Goal: Task Accomplishment & Management: Use online tool/utility

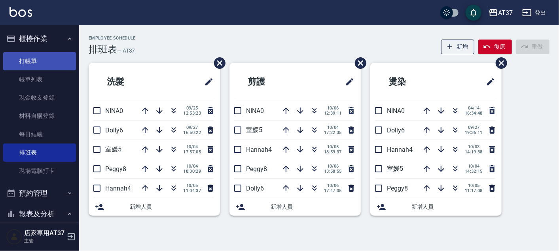
click at [38, 56] on link "打帳單" at bounding box center [39, 61] width 73 height 18
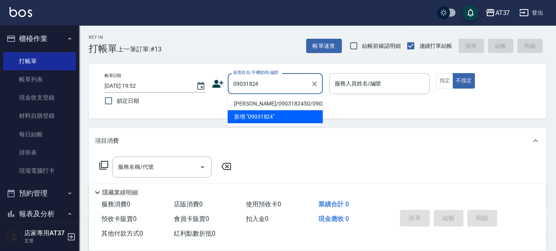
click at [305, 99] on li "[PERSON_NAME]/0903182450/0903182450" at bounding box center [275, 103] width 95 height 13
type input "[PERSON_NAME]/0903182450/0903182450"
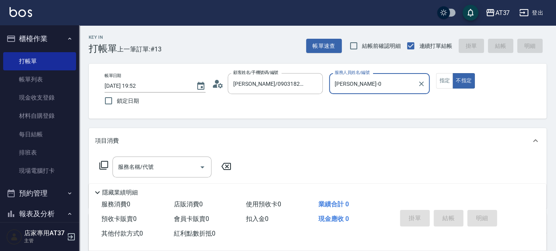
type input "[PERSON_NAME]-0"
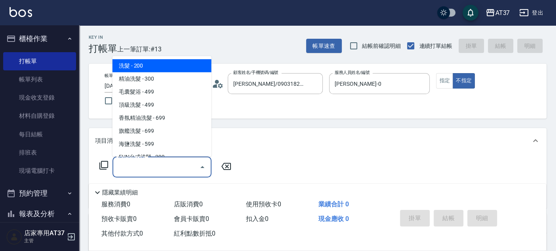
click at [168, 165] on input "服務名稱/代號" at bounding box center [156, 167] width 80 height 14
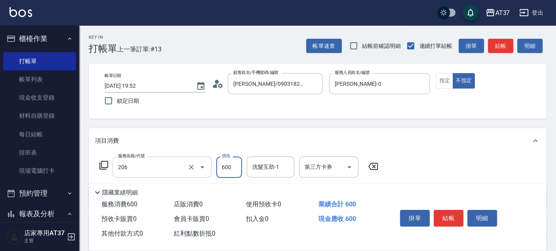
type input "A精油洗+剪(206)"
type input "650"
click at [447, 79] on button "指定" at bounding box center [444, 80] width 17 height 15
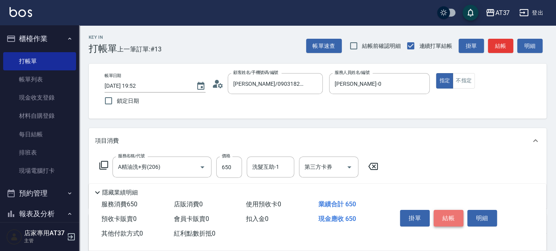
click at [451, 216] on button "結帳" at bounding box center [448, 218] width 30 height 17
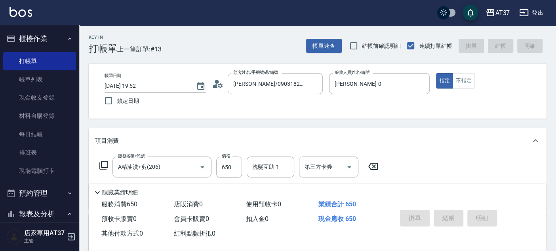
type input "2025/10/06 19:53"
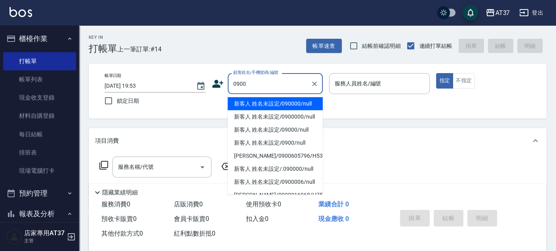
click at [274, 103] on li "新客人 姓名未設定/090000/null" at bounding box center [275, 103] width 95 height 13
type input "新客人 姓名未設定/090000/null"
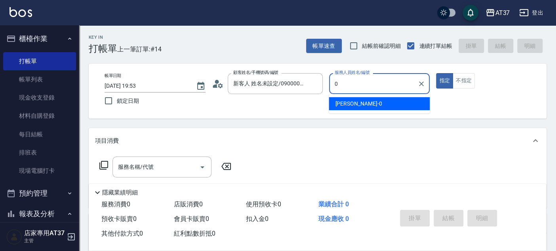
click at [349, 106] on span "[PERSON_NAME] -0" at bounding box center [358, 104] width 47 height 8
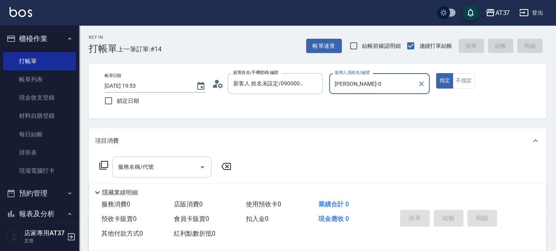
type input "[PERSON_NAME]-0"
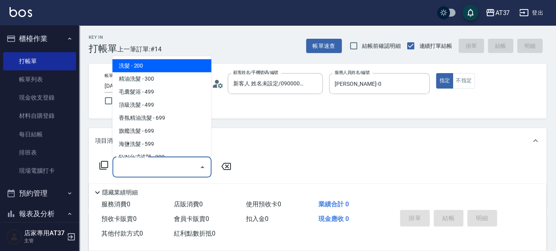
click at [169, 163] on input "服務名稱/代號" at bounding box center [156, 167] width 80 height 14
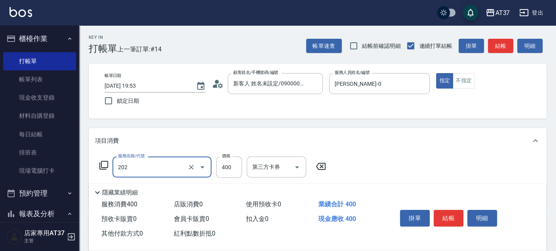
type input "A級單剪(202)"
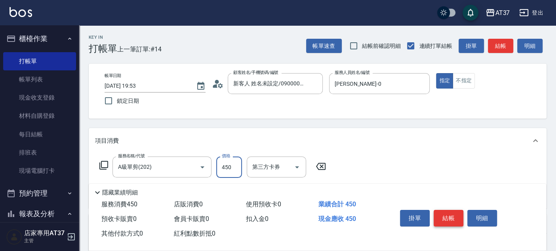
type input "450"
click at [446, 215] on button "結帳" at bounding box center [448, 218] width 30 height 17
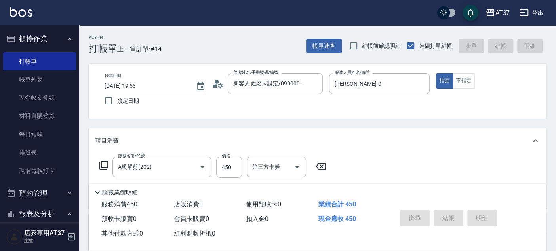
type input "[DATE] 19:54"
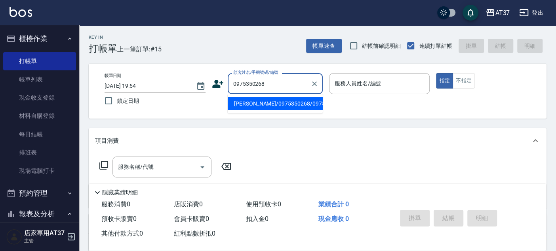
type input "[PERSON_NAME]/0975350268/0975350268"
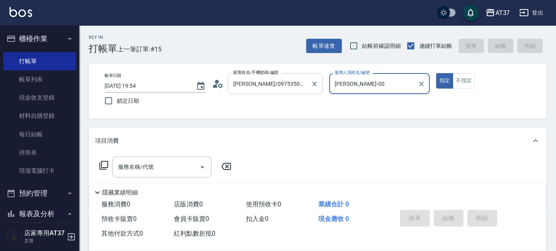
type input "[PERSON_NAME]-0"
click at [167, 169] on input "服務名稱/代號" at bounding box center [156, 167] width 80 height 14
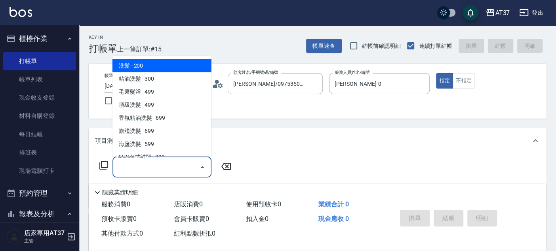
click at [102, 165] on icon at bounding box center [104, 166] width 10 height 10
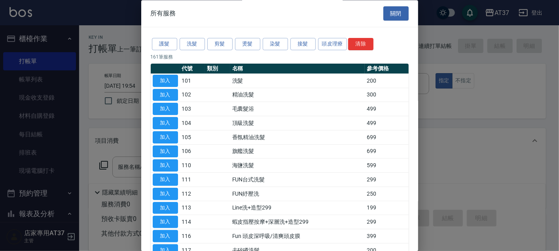
click at [247, 50] on div "護髮 洗髮 剪髮 燙髮 染髮 接髮 頭皮理療 清除" at bounding box center [280, 44] width 258 height 15
click at [251, 45] on button "燙髮" at bounding box center [247, 44] width 25 height 12
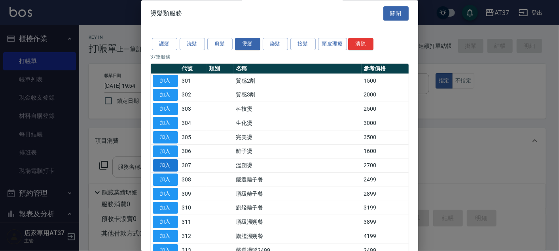
click at [167, 169] on button "加入" at bounding box center [165, 166] width 25 height 12
type input "溫朔燙(307)"
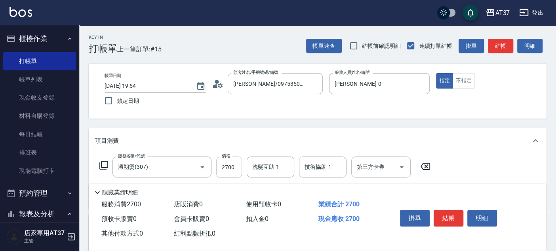
click at [229, 167] on input "2700" at bounding box center [229, 167] width 26 height 21
type input "3200"
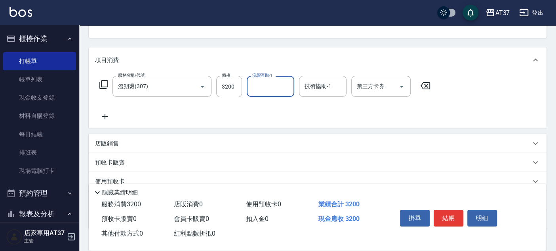
scroll to position [132, 0]
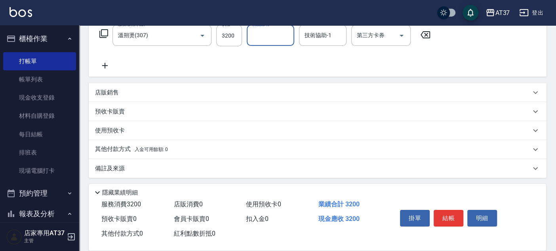
click at [152, 151] on span "入金可用餘額: 0" at bounding box center [152, 150] width 34 height 6
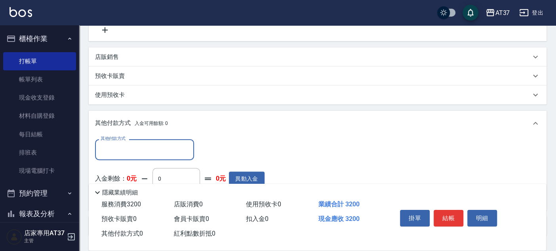
scroll to position [176, 0]
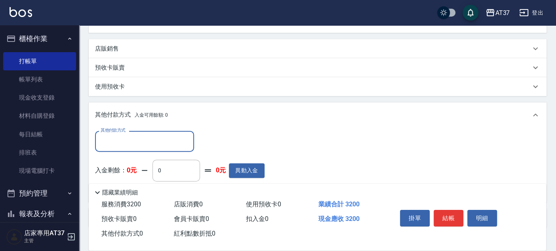
click at [162, 140] on input "其他付款方式" at bounding box center [145, 142] width 92 height 14
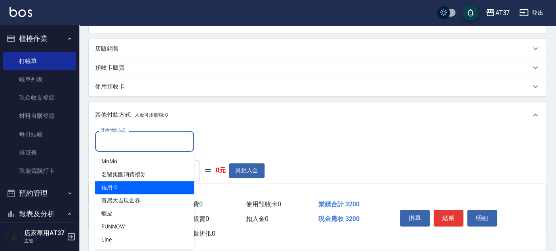
click at [150, 186] on span "信用卡" at bounding box center [144, 187] width 99 height 13
type input "信用卡"
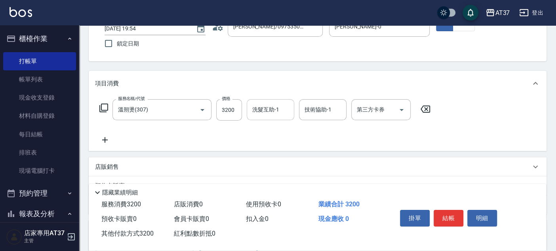
scroll to position [44, 0]
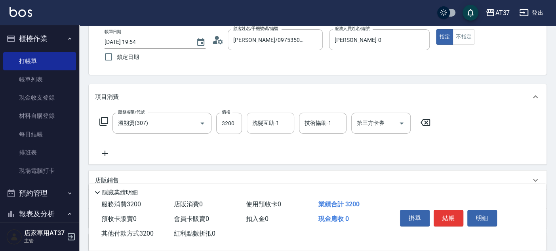
type input "3200"
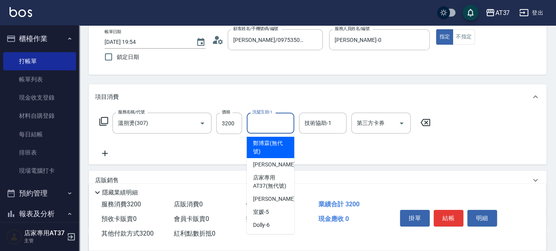
click at [267, 127] on input "洗髮互助-1" at bounding box center [270, 123] width 40 height 14
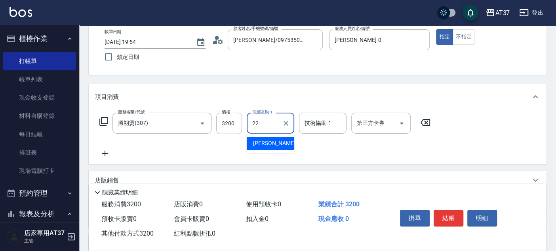
type input "[PERSON_NAME]-22"
type input "0"
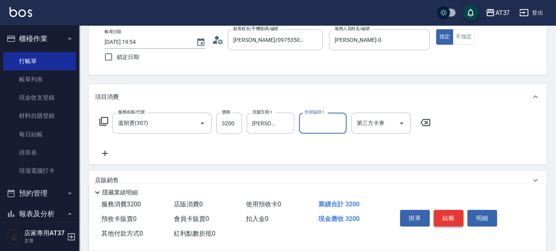
click at [448, 215] on button "結帳" at bounding box center [448, 218] width 30 height 17
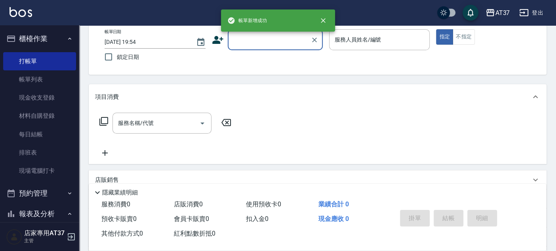
scroll to position [0, 0]
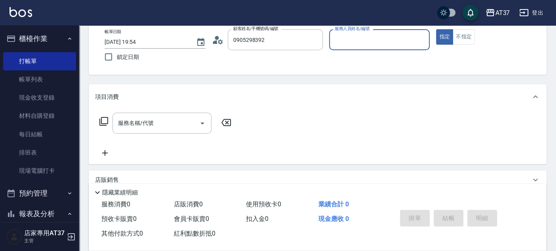
type input "[PERSON_NAME]呈/0905298392/"
type input "[PERSON_NAME]-0"
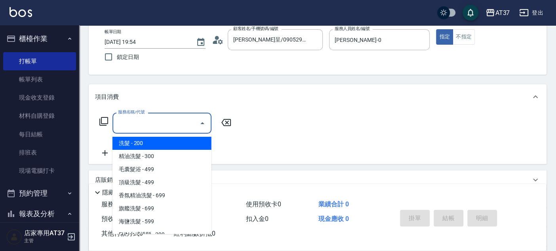
click at [144, 122] on div "服務名稱/代號 服務名稱/代號" at bounding box center [161, 123] width 99 height 21
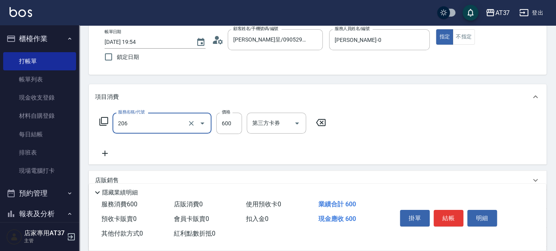
type input "A精油洗+剪(206)"
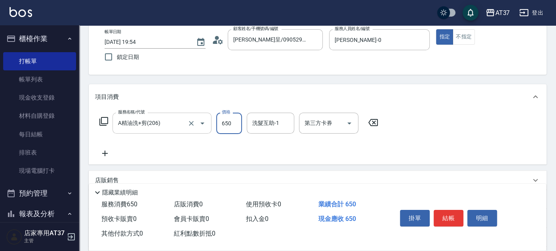
type input "650"
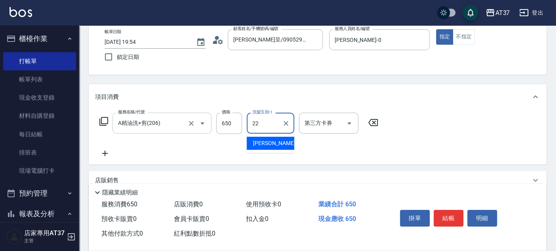
type input "[PERSON_NAME]-22"
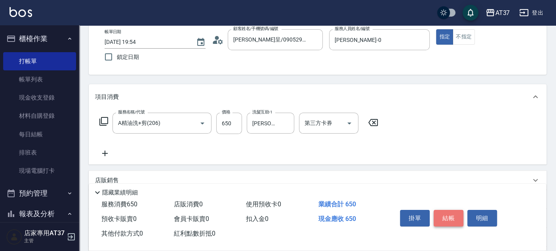
click at [444, 217] on button "結帳" at bounding box center [448, 218] width 30 height 17
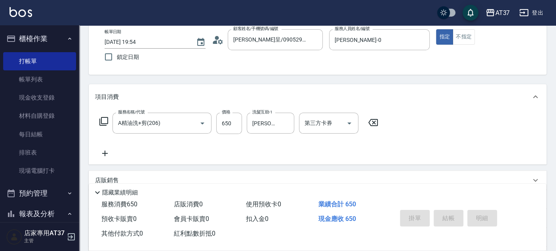
type input "[DATE] 19:55"
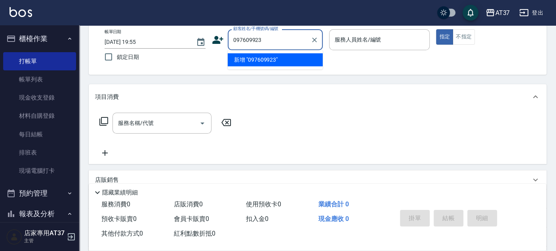
type input "097609923"
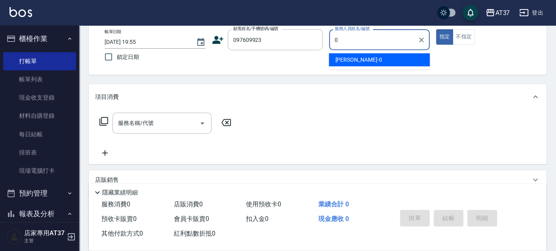
click at [352, 49] on div "0 服務人員姓名/編號" at bounding box center [379, 39] width 101 height 21
click at [352, 53] on div "[PERSON_NAME] -0" at bounding box center [379, 59] width 101 height 13
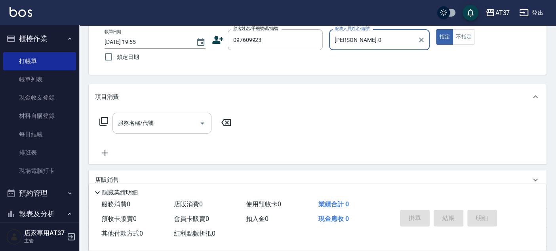
type input "[PERSON_NAME]-0"
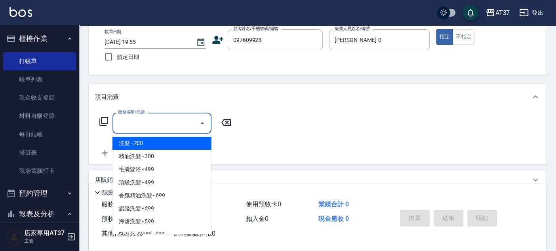
click at [168, 120] on input "服務名稱/代號" at bounding box center [156, 123] width 80 height 14
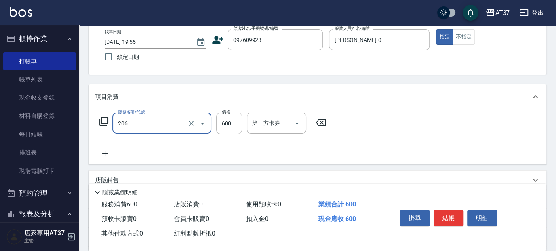
type input "A精油洗+剪(206)"
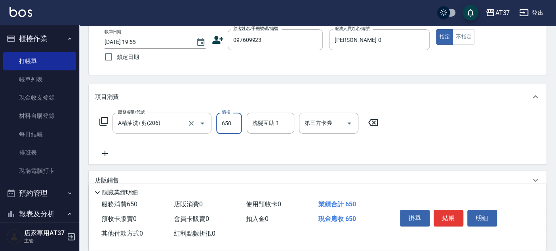
type input "650"
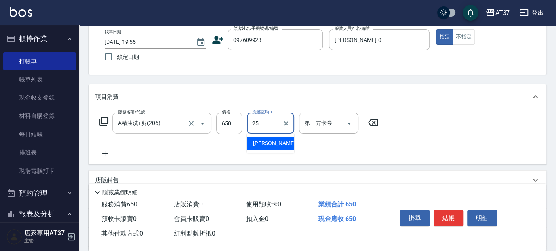
type input "[PERSON_NAME]-25"
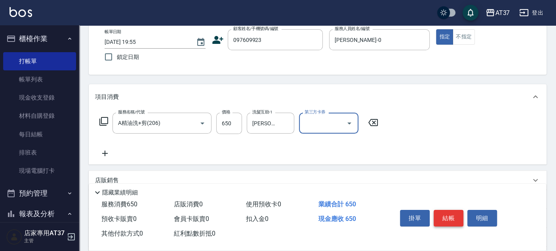
click at [445, 217] on button "結帳" at bounding box center [448, 218] width 30 height 17
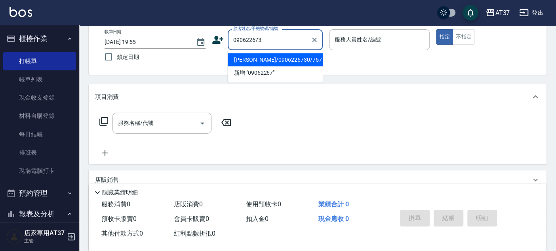
type input "0906226730"
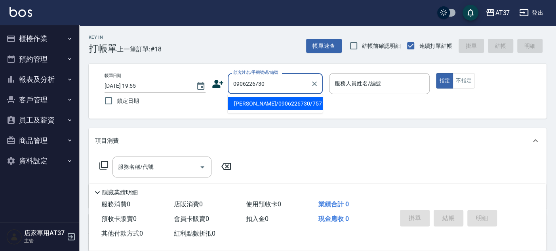
type input "[PERSON_NAME]/0906226730/757"
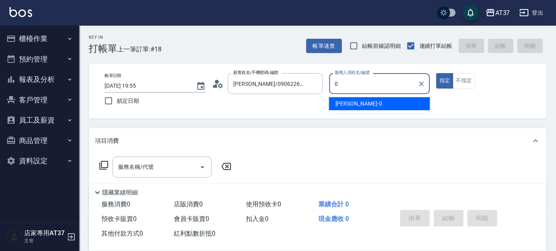
click at [380, 100] on div "[PERSON_NAME] -0" at bounding box center [379, 103] width 101 height 13
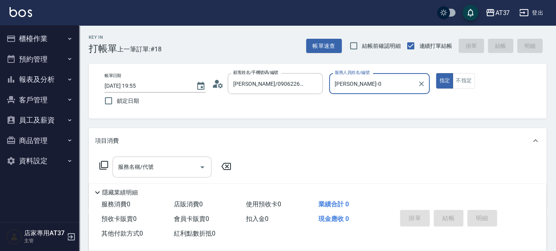
type input "[PERSON_NAME]-0"
click at [135, 161] on input "服務名稱/代號" at bounding box center [156, 167] width 80 height 14
click at [103, 165] on icon at bounding box center [104, 166] width 10 height 10
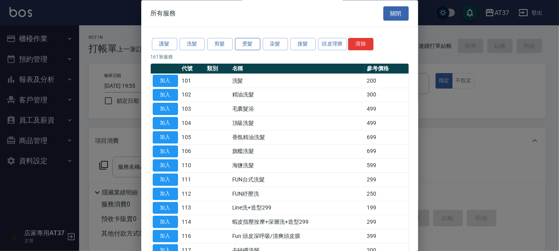
click at [249, 44] on button "燙髮" at bounding box center [247, 44] width 25 height 12
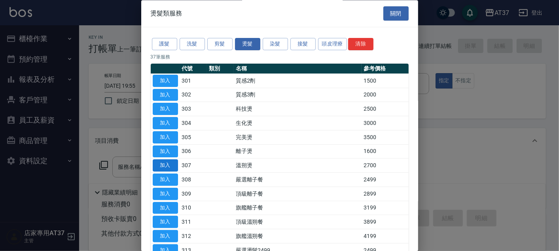
click at [162, 166] on button "加入" at bounding box center [165, 166] width 25 height 12
type input "溫朔燙(307)"
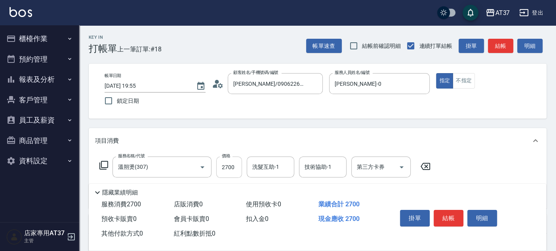
click at [241, 169] on input "2700" at bounding box center [229, 167] width 26 height 21
type input "3000"
type input "[PERSON_NAME]-25"
click at [444, 214] on button "結帳" at bounding box center [448, 218] width 30 height 17
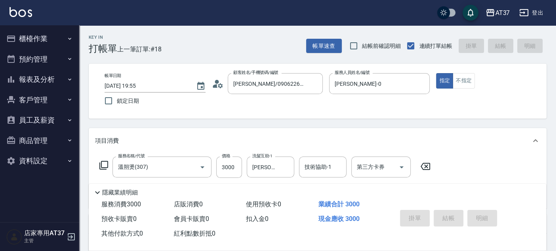
type input "[DATE] 19:56"
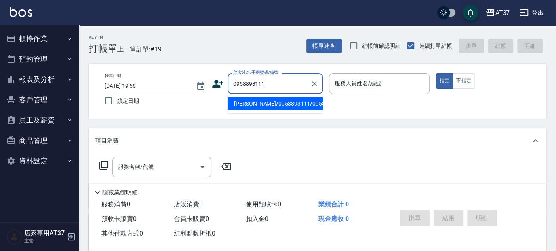
type input "[PERSON_NAME]/0958893111/0958893111"
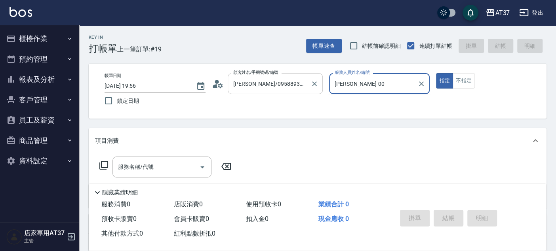
type input "[PERSON_NAME]-0"
click at [174, 165] on input "服務名稱/代號" at bounding box center [156, 167] width 80 height 14
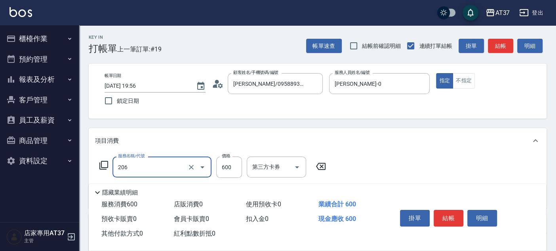
type input "A精油洗+剪(206)"
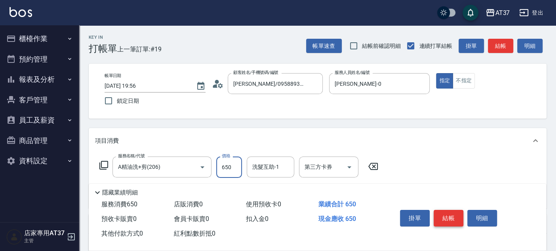
type input "650"
click at [445, 211] on button "結帳" at bounding box center [448, 218] width 30 height 17
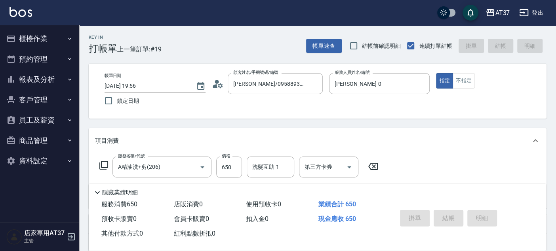
type input "[DATE] 19:57"
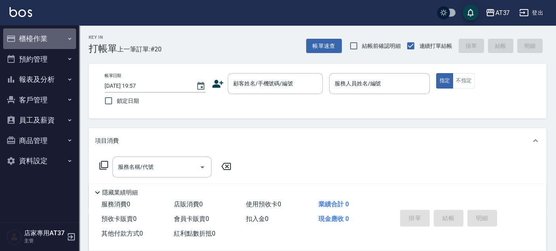
click at [32, 42] on button "櫃檯作業" at bounding box center [39, 39] width 73 height 21
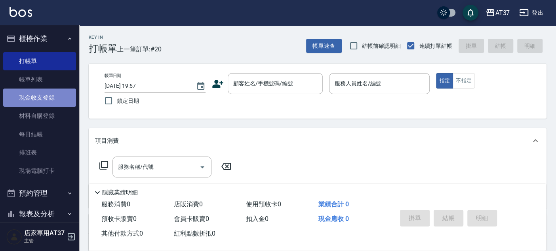
click at [48, 89] on link "現金收支登錄" at bounding box center [39, 98] width 73 height 18
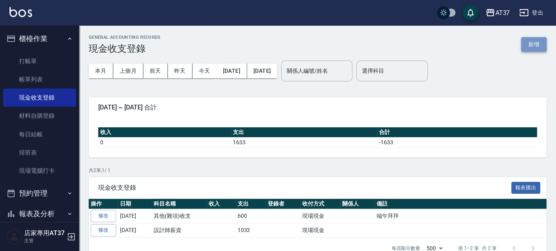
click at [542, 41] on button "新增" at bounding box center [533, 44] width 25 height 15
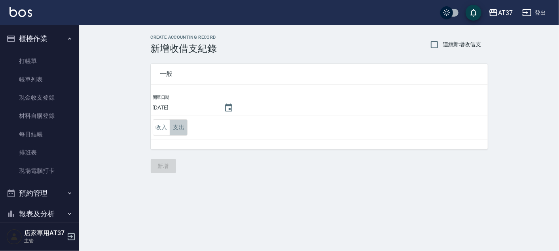
click at [177, 121] on button "支出" at bounding box center [179, 128] width 18 height 16
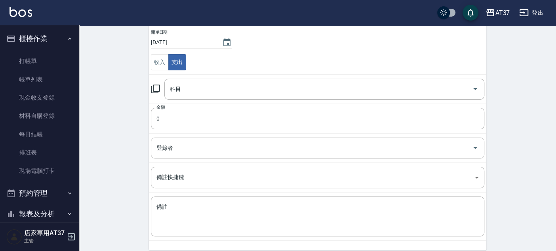
scroll to position [88, 0]
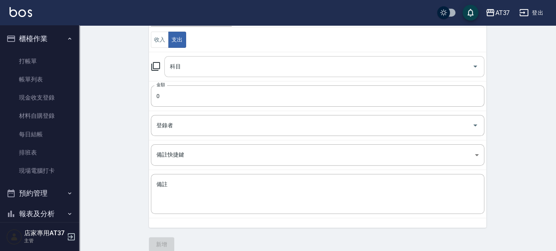
click at [204, 65] on input "科目" at bounding box center [318, 67] width 301 height 14
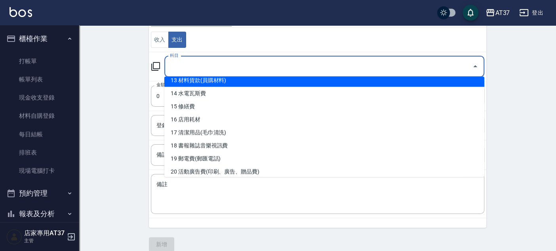
scroll to position [220, 0]
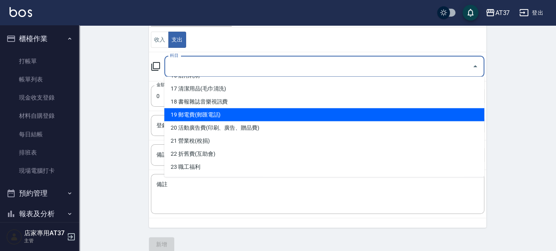
click at [211, 112] on li "19 郵電費(郵匯電話)" at bounding box center [324, 114] width 320 height 13
type input "19 郵電費(郵匯電話)"
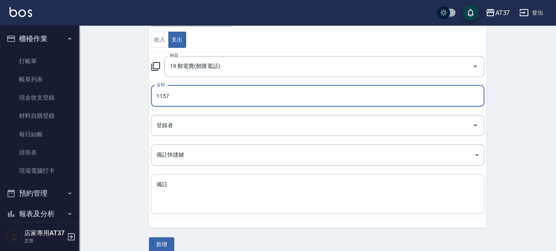
type input "1157"
click at [238, 198] on textarea "備註" at bounding box center [317, 194] width 322 height 27
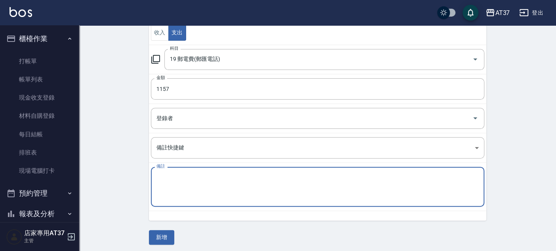
scroll to position [96, 0]
click at [166, 233] on button "新增" at bounding box center [161, 236] width 25 height 15
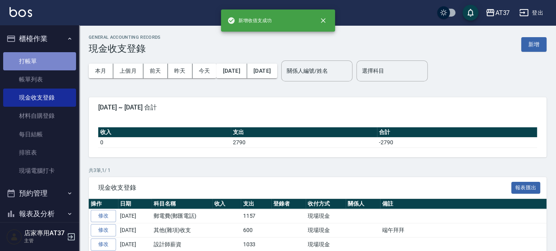
click at [44, 57] on link "打帳單" at bounding box center [39, 61] width 73 height 18
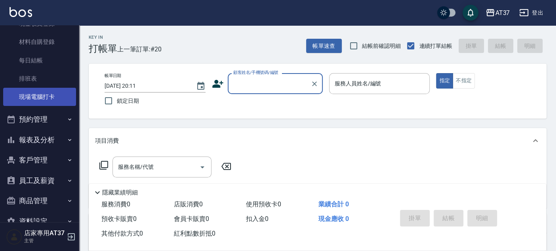
scroll to position [88, 0]
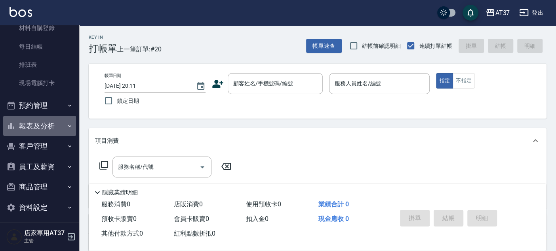
click at [60, 124] on button "報表及分析" at bounding box center [39, 126] width 73 height 21
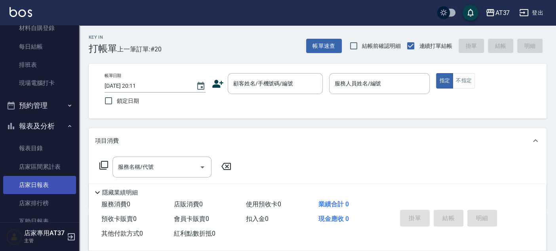
click at [46, 184] on link "店家日報表" at bounding box center [39, 185] width 73 height 18
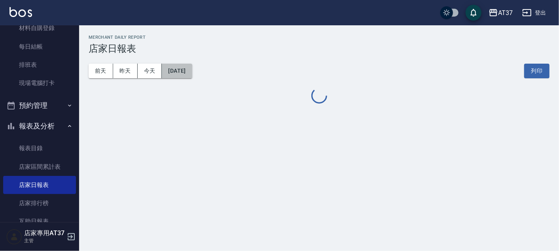
click at [190, 76] on button "[DATE]" at bounding box center [177, 71] width 30 height 15
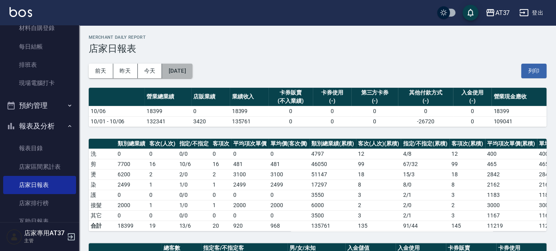
click at [192, 72] on button "[DATE]" at bounding box center [177, 71] width 30 height 15
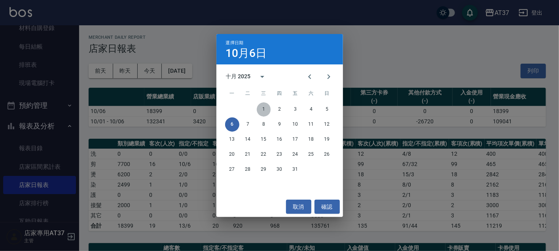
click at [266, 106] on button "1" at bounding box center [264, 110] width 14 height 14
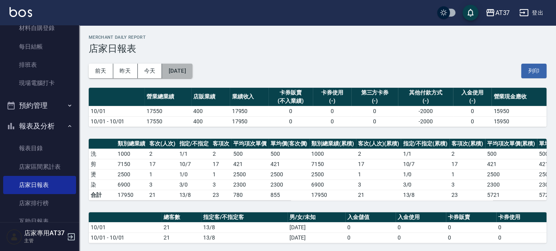
click at [188, 78] on button "[DATE]" at bounding box center [177, 71] width 30 height 15
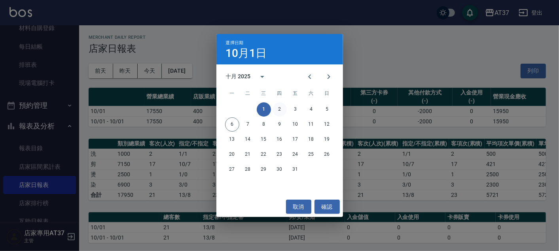
click at [279, 111] on button "2" at bounding box center [280, 110] width 14 height 14
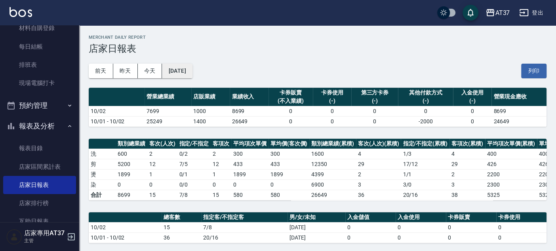
click at [189, 67] on button "[DATE]" at bounding box center [177, 71] width 30 height 15
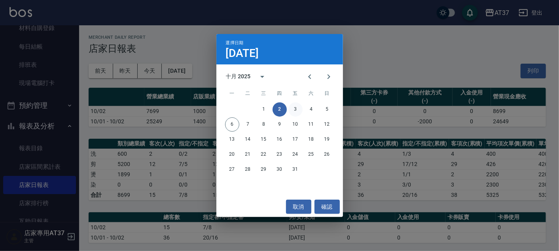
click at [296, 106] on button "3" at bounding box center [296, 110] width 14 height 14
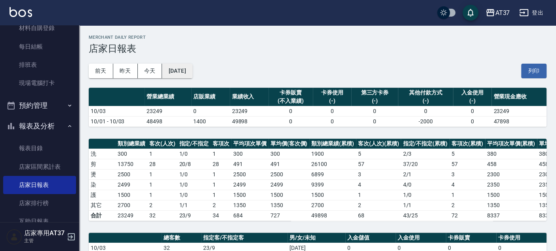
drag, startPoint x: 207, startPoint y: 64, endPoint x: 200, endPoint y: 68, distance: 7.6
click at [207, 64] on div "[DATE] [DATE] [DATE] [DATE] 列印" at bounding box center [318, 71] width 458 height 34
click at [192, 68] on button "[DATE]" at bounding box center [177, 71] width 30 height 15
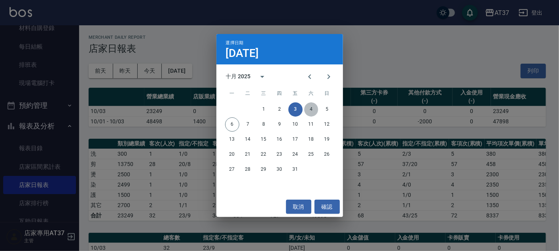
click at [309, 111] on button "4" at bounding box center [311, 110] width 14 height 14
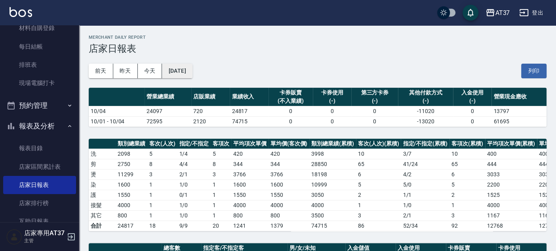
click at [189, 73] on button "[DATE]" at bounding box center [177, 71] width 30 height 15
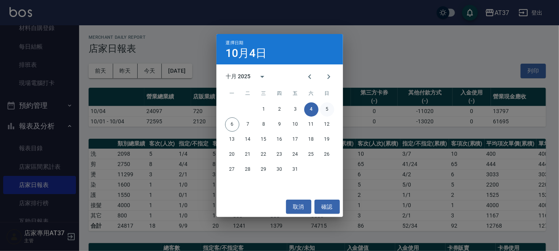
click at [324, 108] on button "5" at bounding box center [327, 110] width 14 height 14
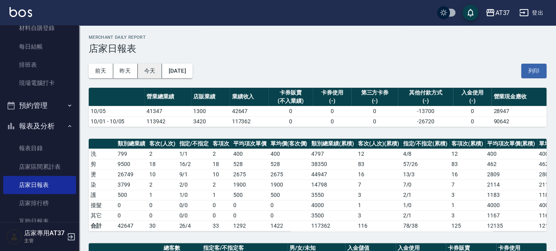
click at [155, 65] on button "今天" at bounding box center [150, 71] width 25 height 15
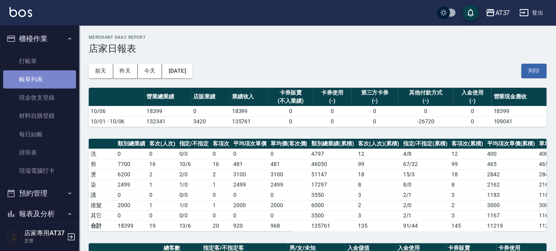
click at [58, 80] on link "帳單列表" at bounding box center [39, 79] width 73 height 18
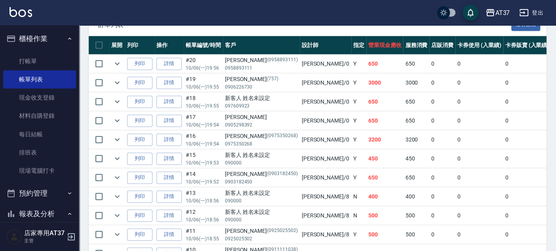
scroll to position [220, 0]
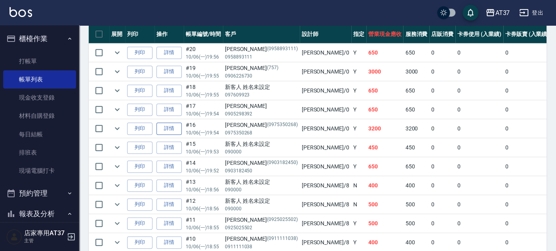
click at [164, 123] on link "詳情" at bounding box center [168, 129] width 25 height 12
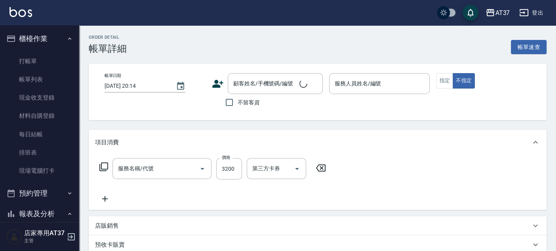
type input "溫朔燙(307)"
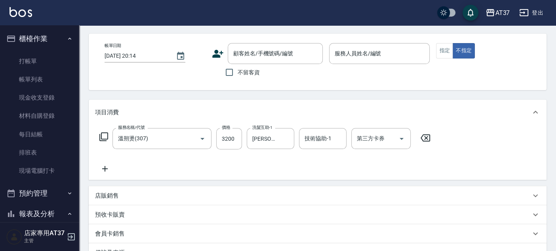
type input "[DATE] 19:54"
type input "[PERSON_NAME]-0"
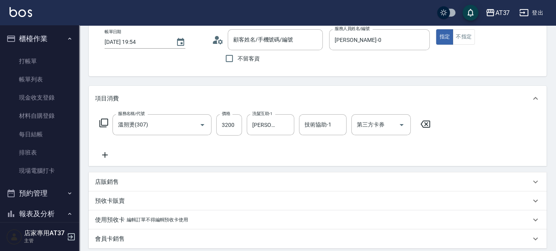
type input "[PERSON_NAME]/0975350268/0975350268"
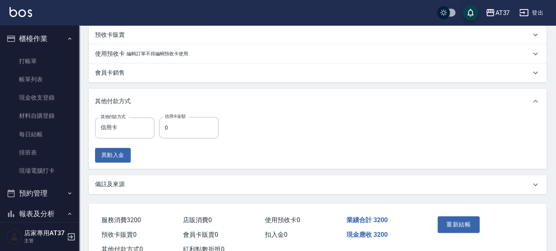
scroll to position [220, 0]
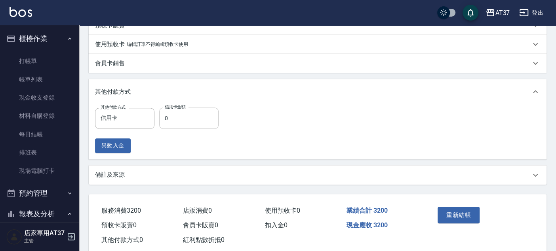
click at [210, 122] on input "0" at bounding box center [188, 118] width 59 height 21
type input "3200"
click at [467, 211] on button "重新結帳" at bounding box center [458, 215] width 42 height 17
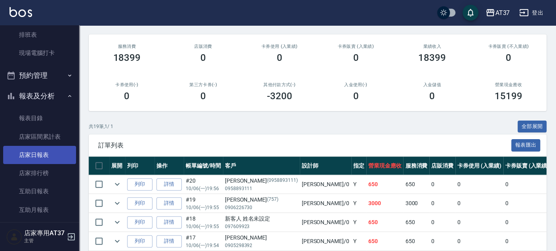
scroll to position [132, 0]
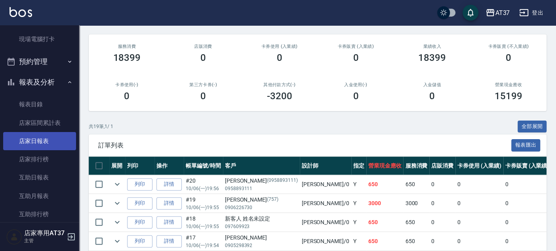
click at [45, 142] on link "店家日報表" at bounding box center [39, 141] width 73 height 18
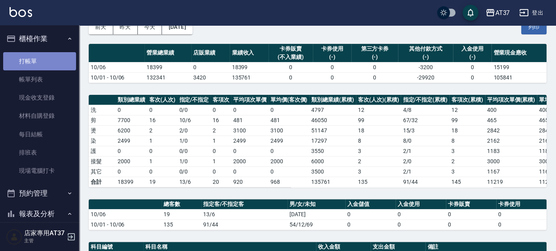
click at [52, 64] on link "打帳單" at bounding box center [39, 61] width 73 height 18
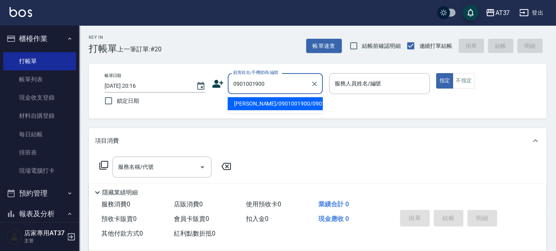
type input "[PERSON_NAME]/0901001900/0901001900"
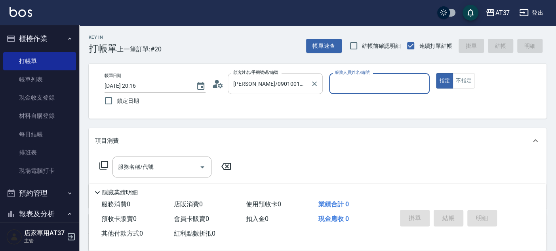
type input "[PERSON_NAME]-0"
click at [103, 166] on icon at bounding box center [104, 166] width 10 height 10
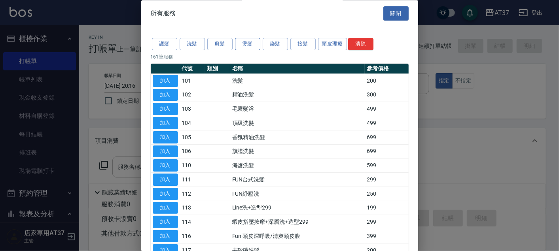
click at [258, 45] on button "燙髮" at bounding box center [247, 44] width 25 height 12
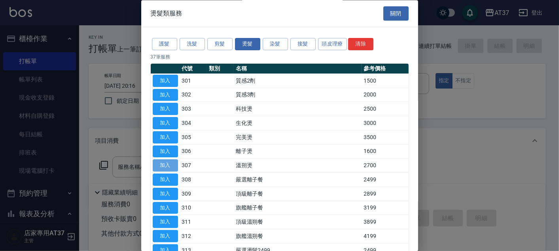
click at [167, 165] on button "加入" at bounding box center [165, 166] width 25 height 12
type input "溫朔燙(307)"
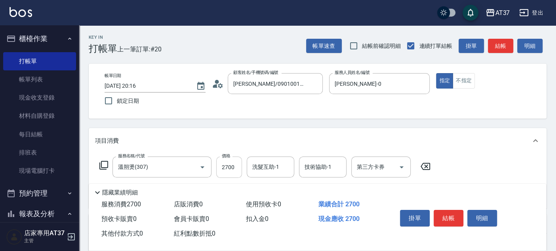
click at [224, 166] on input "2700" at bounding box center [229, 167] width 26 height 21
type input "3200"
click at [106, 164] on icon at bounding box center [104, 166] width 10 height 10
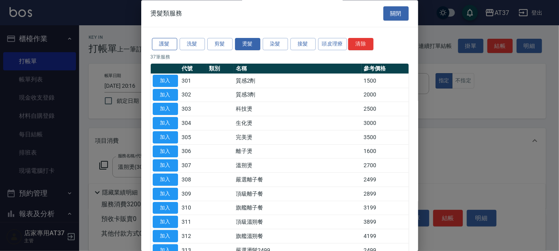
click at [170, 42] on button "護髮" at bounding box center [164, 44] width 25 height 12
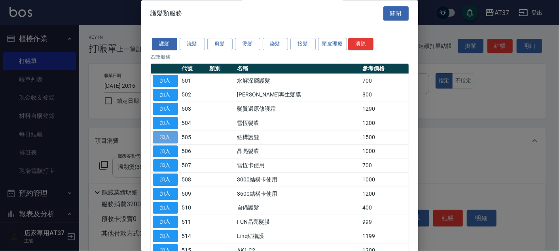
click at [169, 135] on button "加入" at bounding box center [165, 137] width 25 height 12
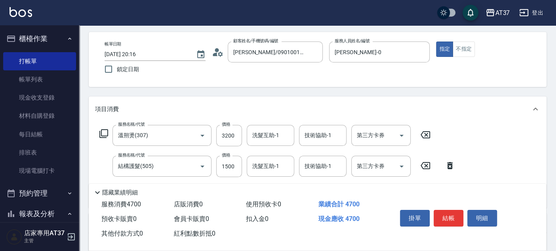
scroll to position [44, 0]
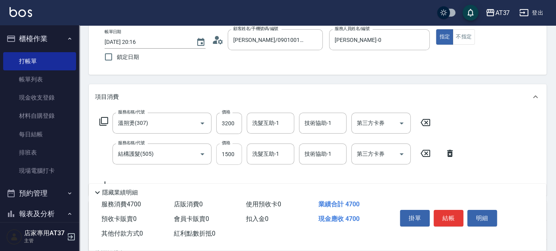
click at [234, 151] on input "1500" at bounding box center [229, 154] width 26 height 21
click at [235, 159] on input "15001950" at bounding box center [229, 154] width 26 height 21
type input "1950"
type input "[PERSON_NAME]-25"
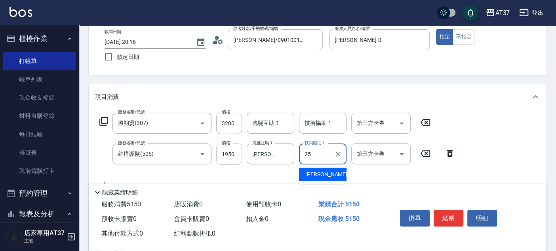
type input "[PERSON_NAME]-25"
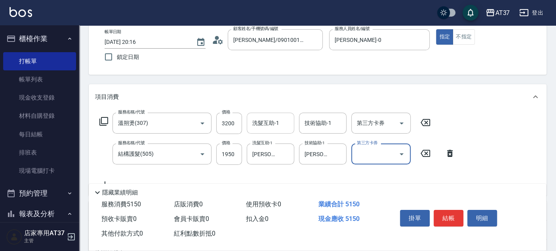
click at [268, 125] on div "洗髮互助-1 洗髮互助-1" at bounding box center [271, 123] width 48 height 21
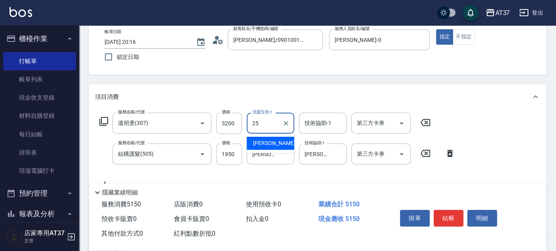
type input "[PERSON_NAME]-25"
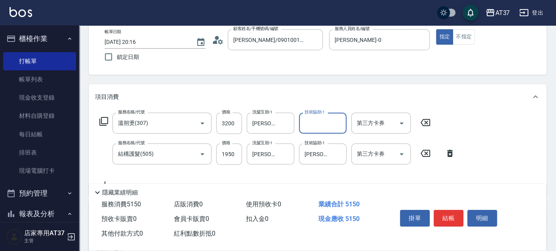
click at [445, 217] on button "結帳" at bounding box center [448, 218] width 30 height 17
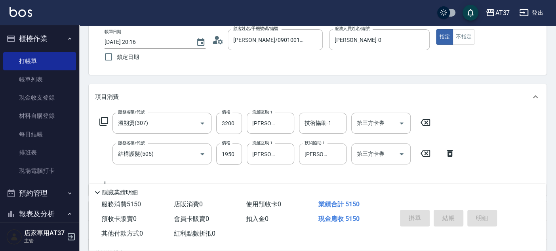
type input "[DATE] 20:17"
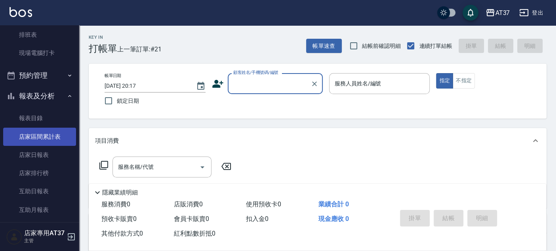
scroll to position [132, 0]
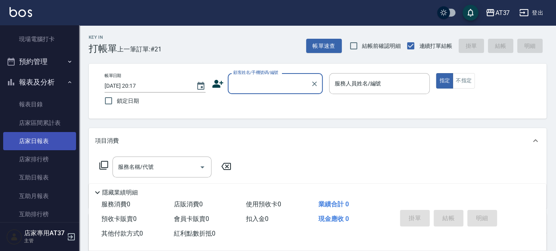
click at [43, 134] on link "店家日報表" at bounding box center [39, 141] width 73 height 18
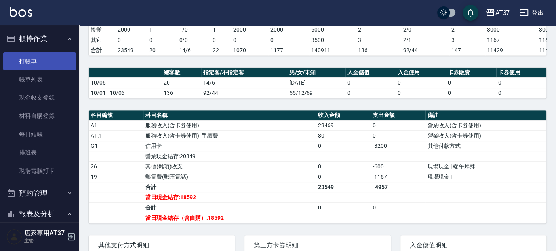
click at [37, 57] on link "打帳單" at bounding box center [39, 61] width 73 height 18
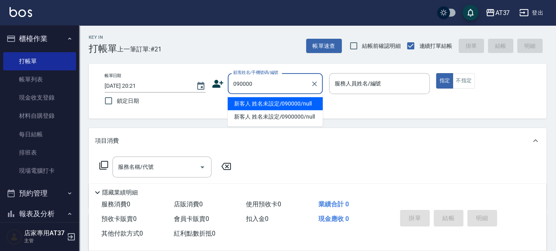
type input "新客人 姓名未設定/090000/null"
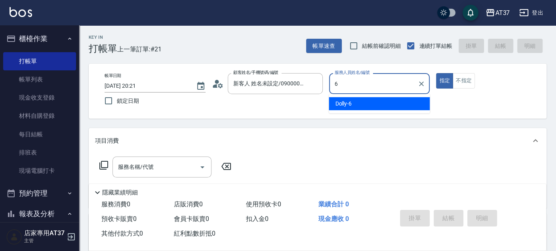
type input "Dolly-6"
type button "true"
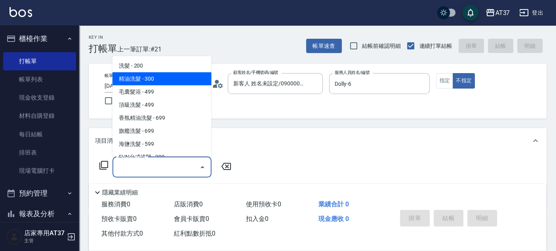
type input "精油洗髮(102)"
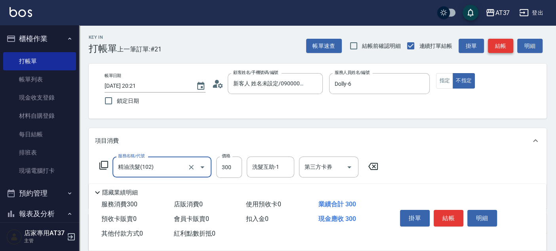
click at [499, 46] on button "結帳" at bounding box center [500, 46] width 25 height 15
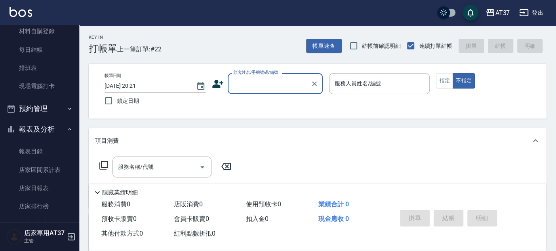
scroll to position [88, 0]
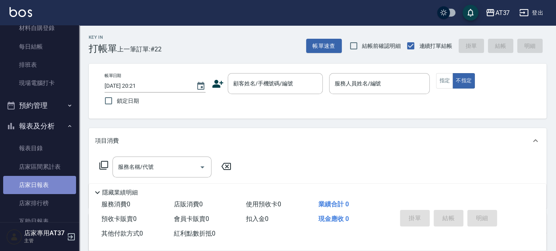
click at [40, 179] on link "店家日報表" at bounding box center [39, 185] width 73 height 18
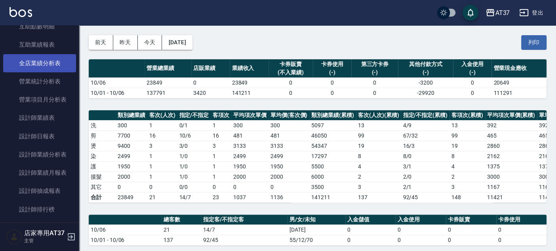
scroll to position [352, 0]
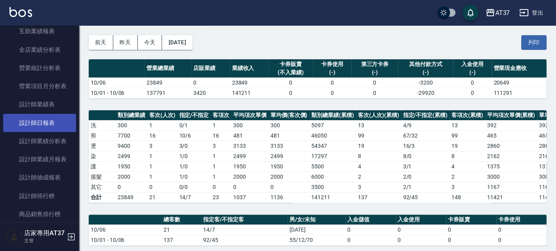
click at [46, 122] on link "設計師日報表" at bounding box center [39, 123] width 73 height 18
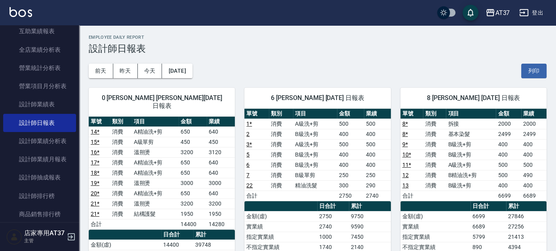
click at [238, 134] on div "6 Dolly Dolly [DATE] 日報表 單號 類別 項目 金額 業績 1 * 消費 A級洗+剪 500 500 2 消費 B級洗+剪 400 400…" at bounding box center [313, 246] width 156 height 336
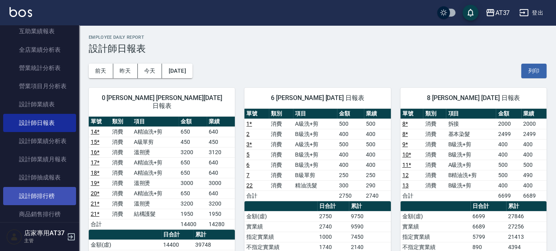
click at [44, 187] on link "設計師排行榜" at bounding box center [39, 196] width 73 height 18
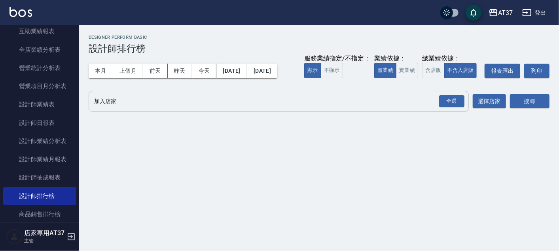
click at [210, 95] on input "加入店家" at bounding box center [272, 102] width 361 height 14
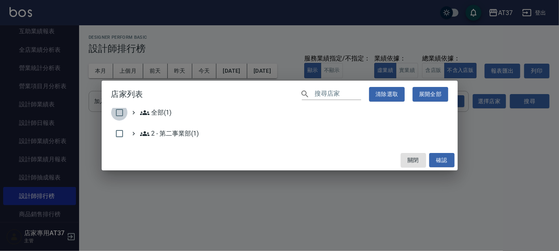
click at [117, 113] on input "checkbox" at bounding box center [119, 113] width 17 height 17
checkbox input "true"
click at [441, 156] on button "確認" at bounding box center [442, 160] width 25 height 15
checkbox input "false"
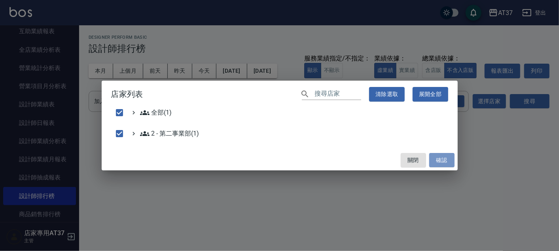
checkbox input "false"
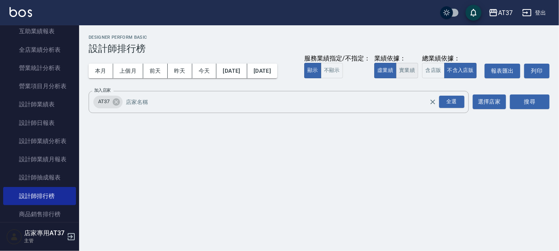
click at [398, 68] on button "實業績" at bounding box center [407, 70] width 22 height 15
click at [535, 105] on button "搜尋" at bounding box center [530, 102] width 40 height 15
